Goal: Transaction & Acquisition: Purchase product/service

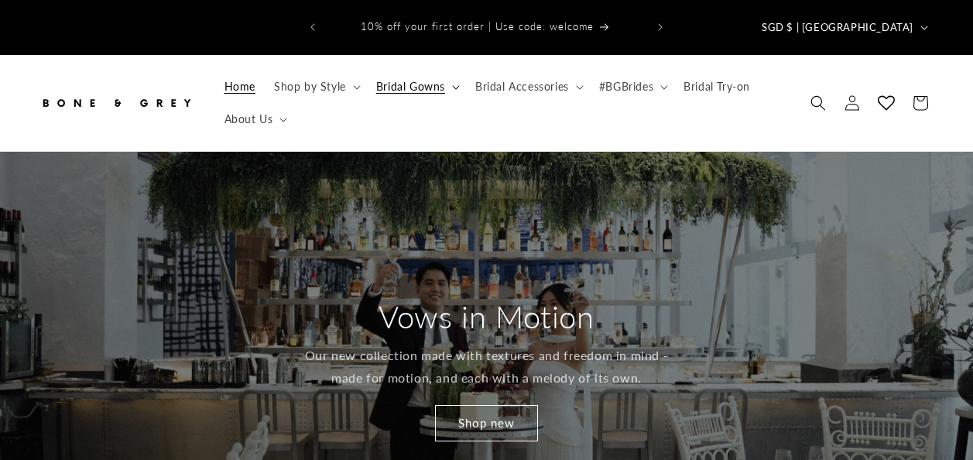
drag, startPoint x: 0, startPoint y: 0, endPoint x: 440, endPoint y: 64, distance: 444.2
click at [440, 80] on span "Bridal Gowns" at bounding box center [410, 87] width 69 height 14
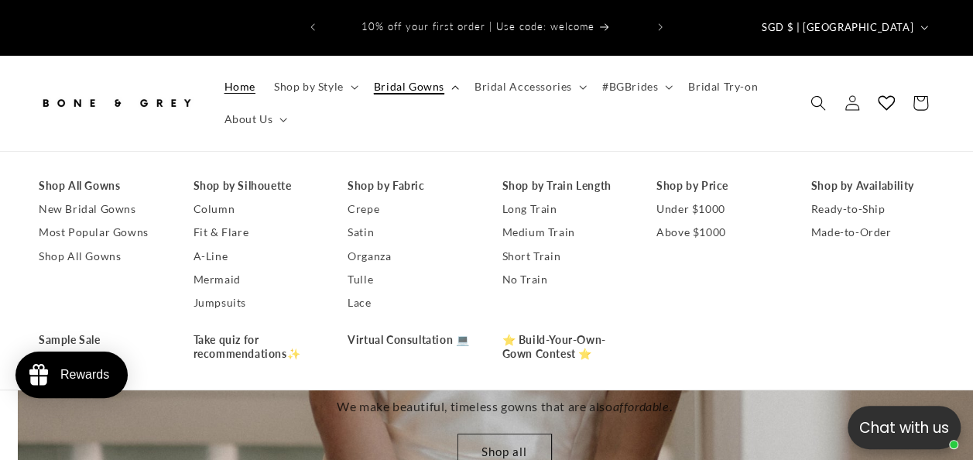
scroll to position [0, 972]
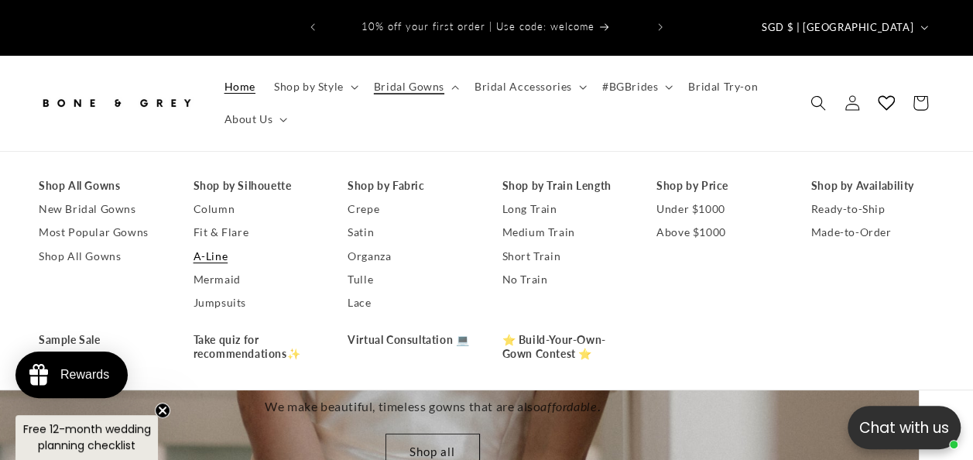
click at [206, 245] on link "A-Line" at bounding box center [255, 256] width 124 height 23
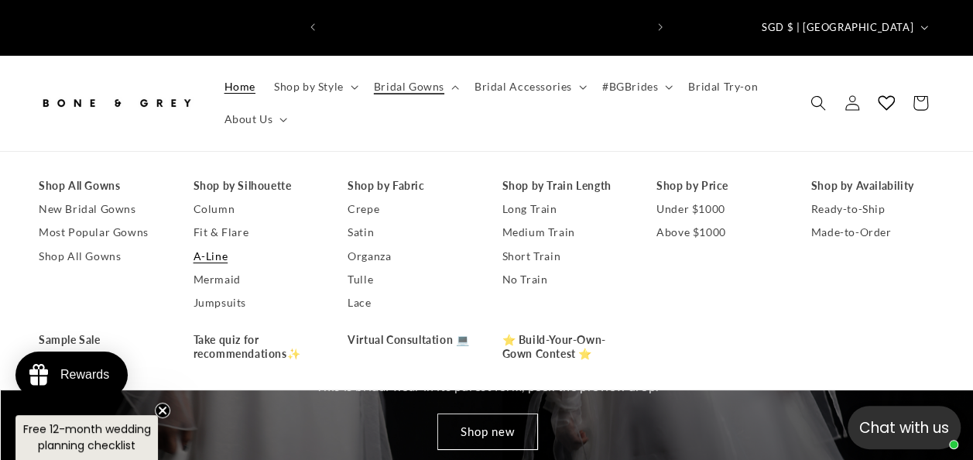
scroll to position [0, 319]
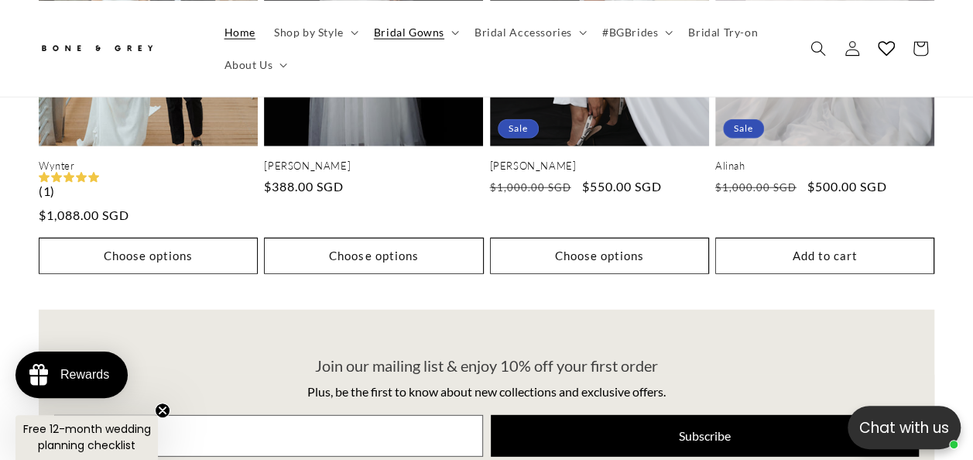
click at [240, 28] on span "Home" at bounding box center [239, 32] width 31 height 14
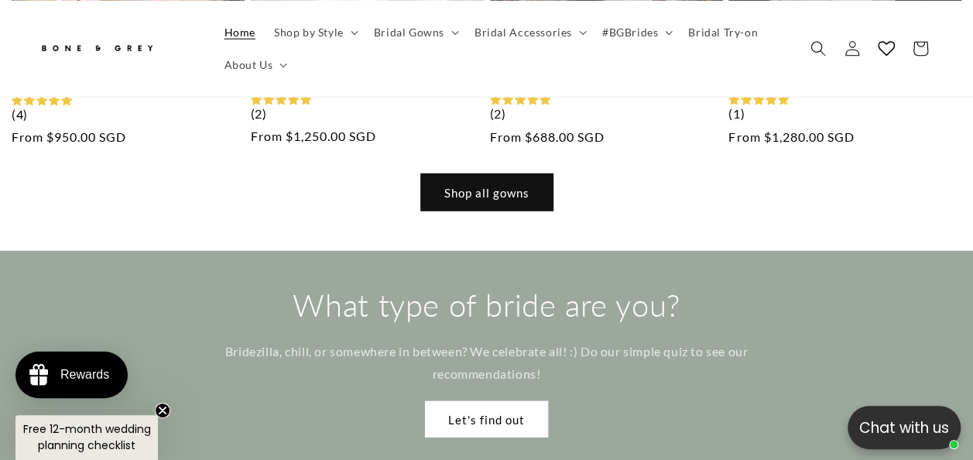
click at [491, 174] on link "Shop all gowns" at bounding box center [487, 192] width 132 height 36
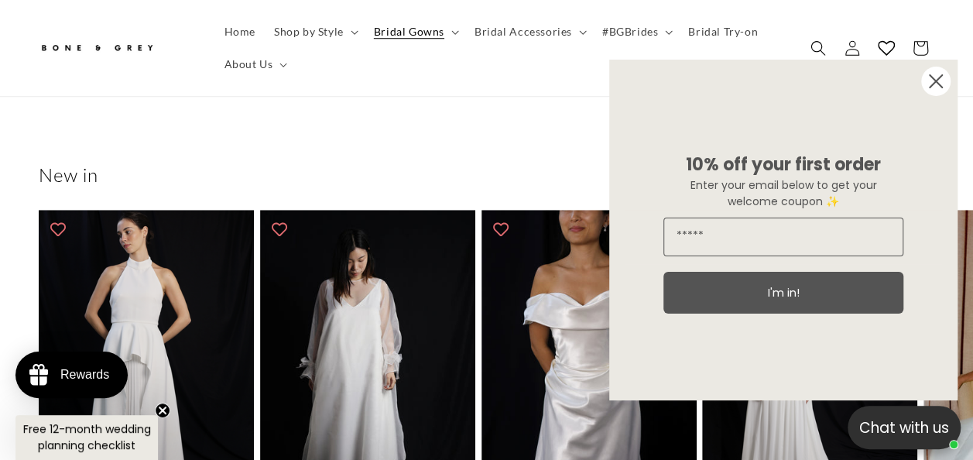
scroll to position [696, 0]
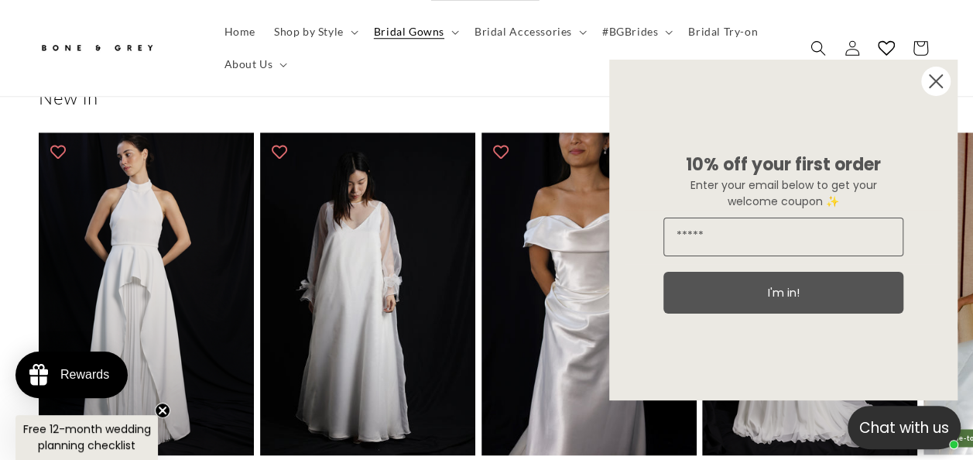
click at [935, 85] on circle "Close dialog" at bounding box center [935, 81] width 29 height 29
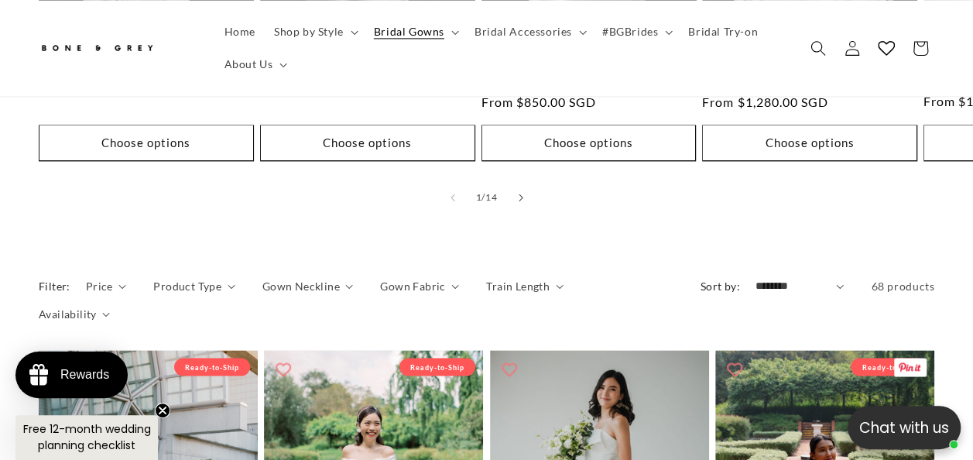
scroll to position [1006, 0]
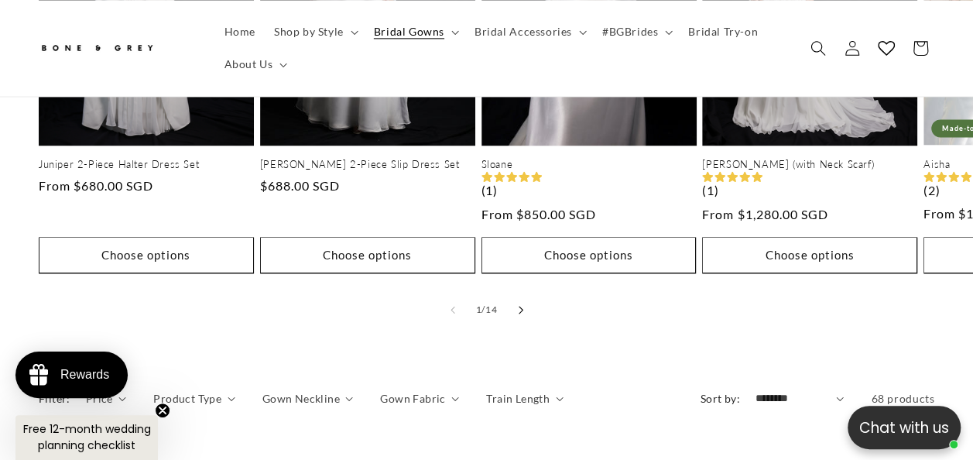
click at [521, 305] on icon "Slide right" at bounding box center [520, 309] width 5 height 9
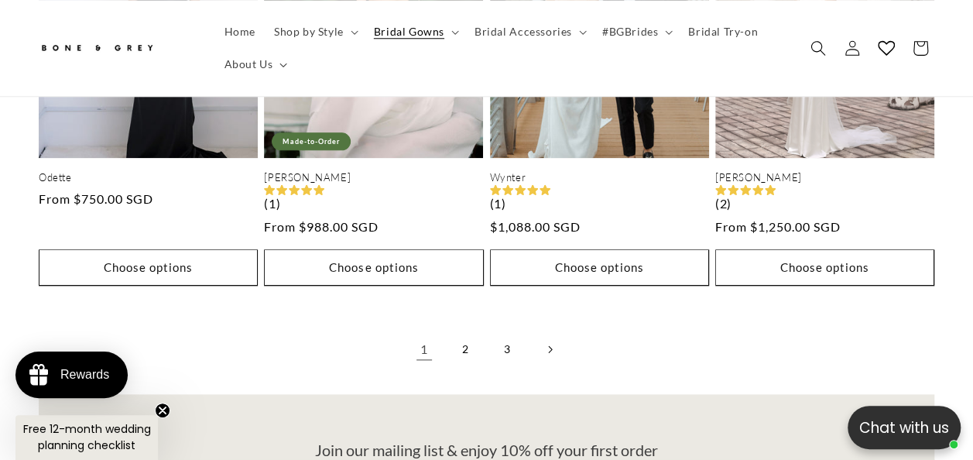
scroll to position [3715, 0]
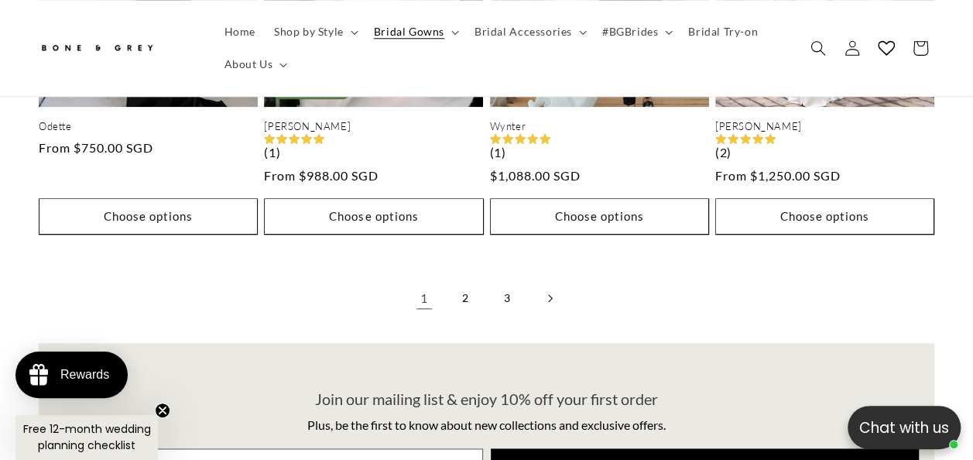
click at [551, 294] on icon "Next page" at bounding box center [549, 298] width 5 height 9
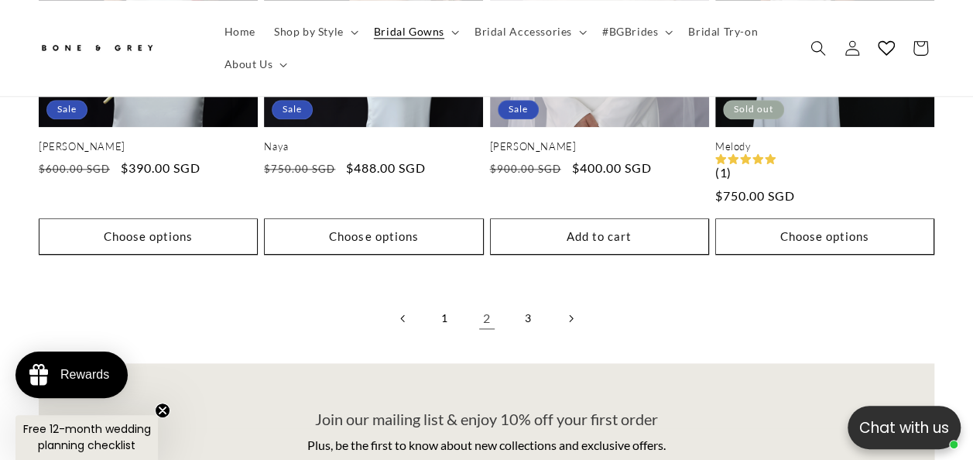
scroll to position [3715, 0]
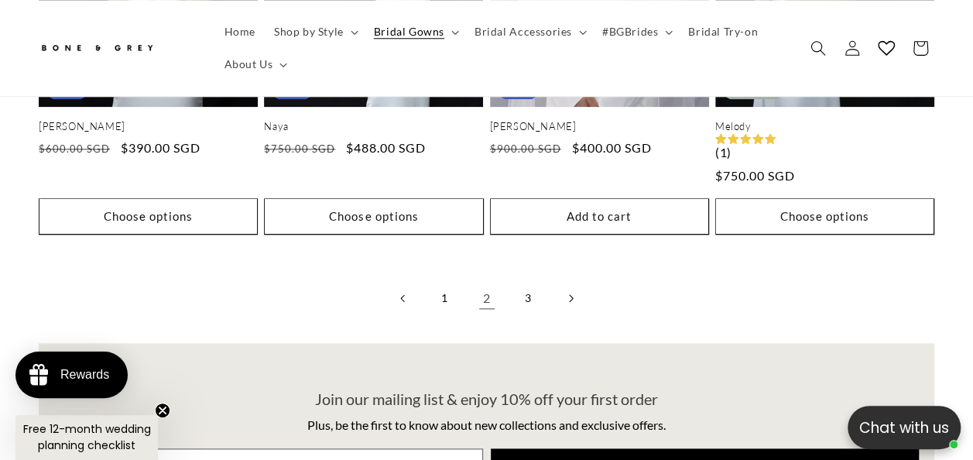
click at [570, 294] on icon "Next page" at bounding box center [571, 298] width 4 height 8
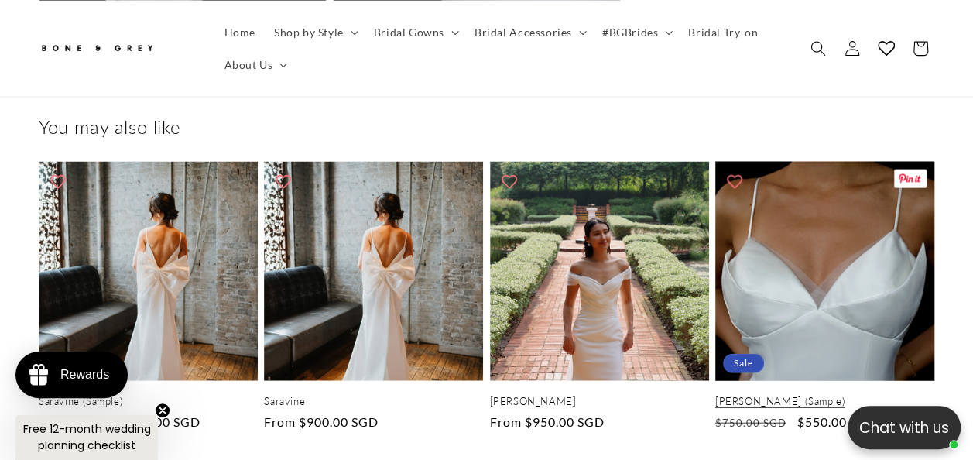
scroll to position [0, 638]
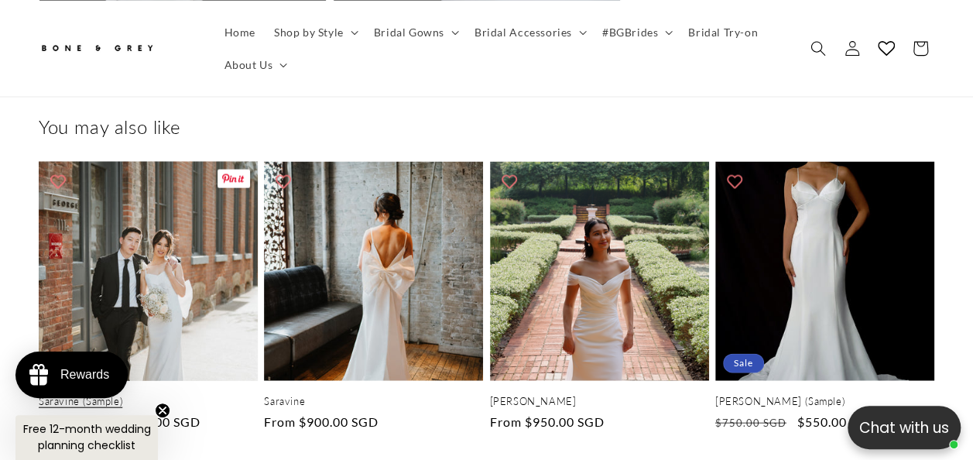
click at [143, 395] on link "Saravine (Sample)" at bounding box center [148, 401] width 219 height 13
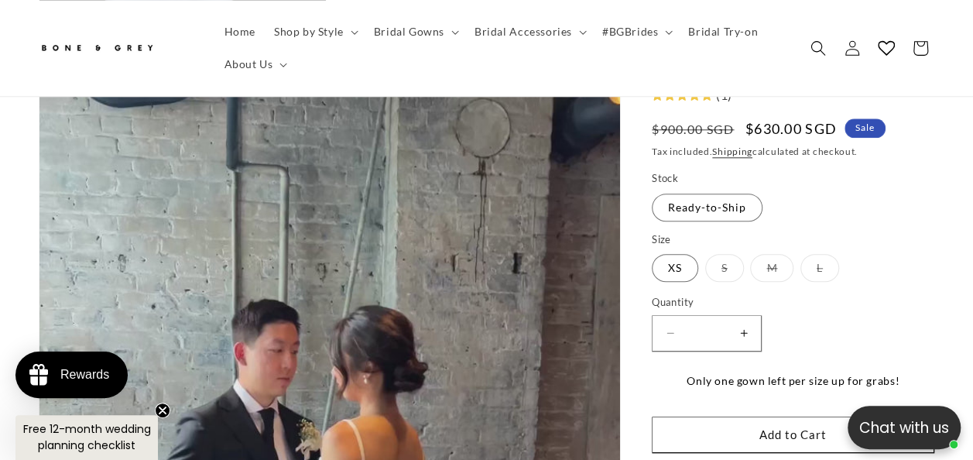
scroll to position [3869, 0]
